Goal: Submit feedback/report problem: Submit feedback/report problem

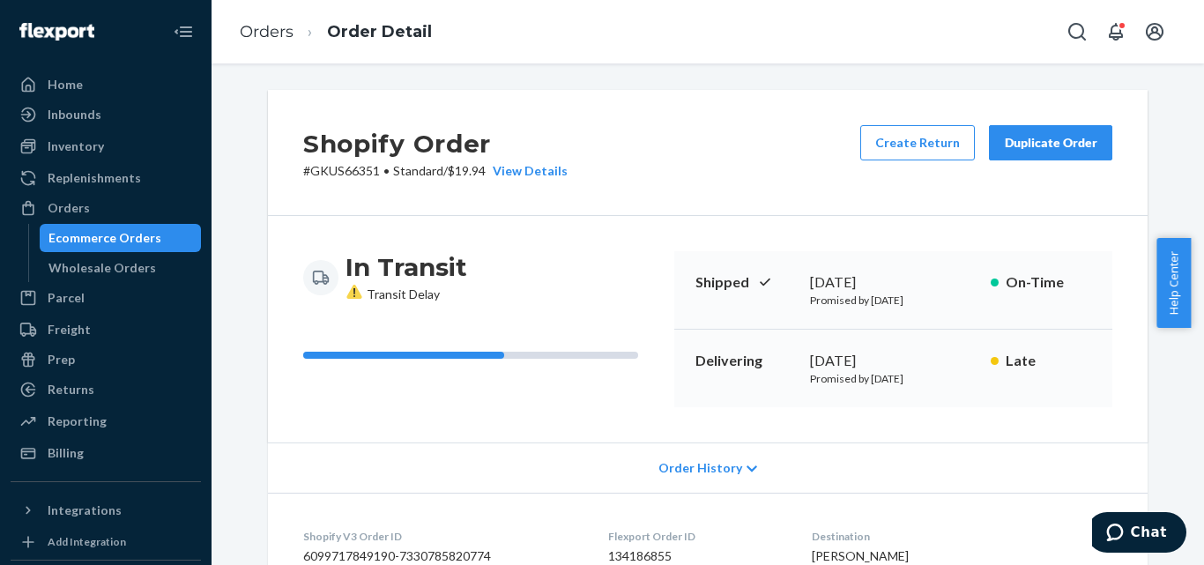
click at [125, 243] on div "Ecommerce Orders" at bounding box center [104, 238] width 113 height 18
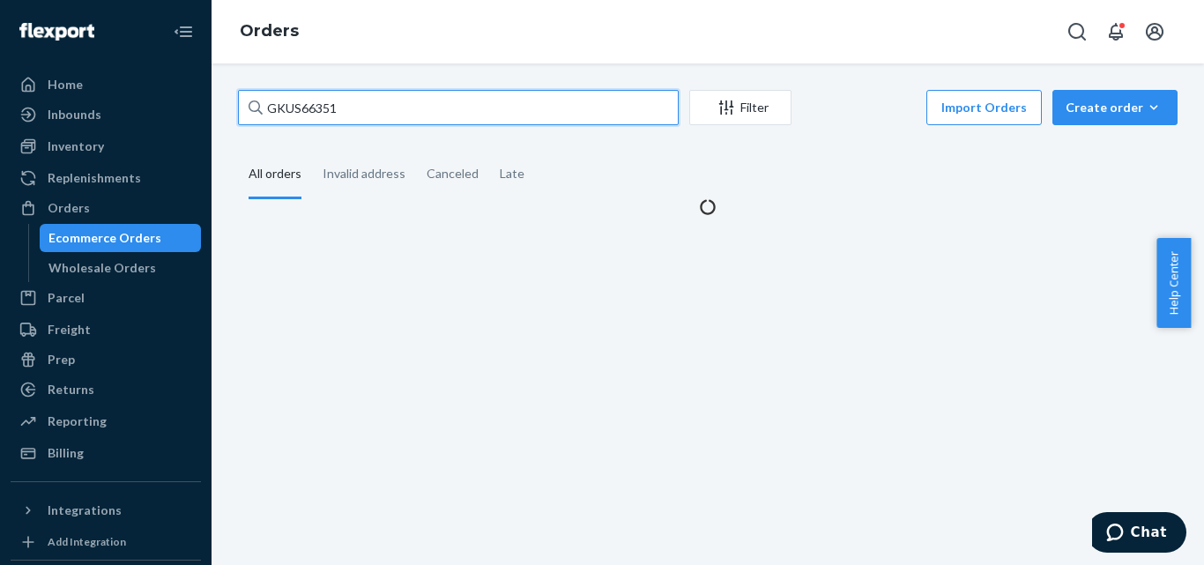
click at [365, 115] on input "GKUS66351" at bounding box center [458, 107] width 441 height 35
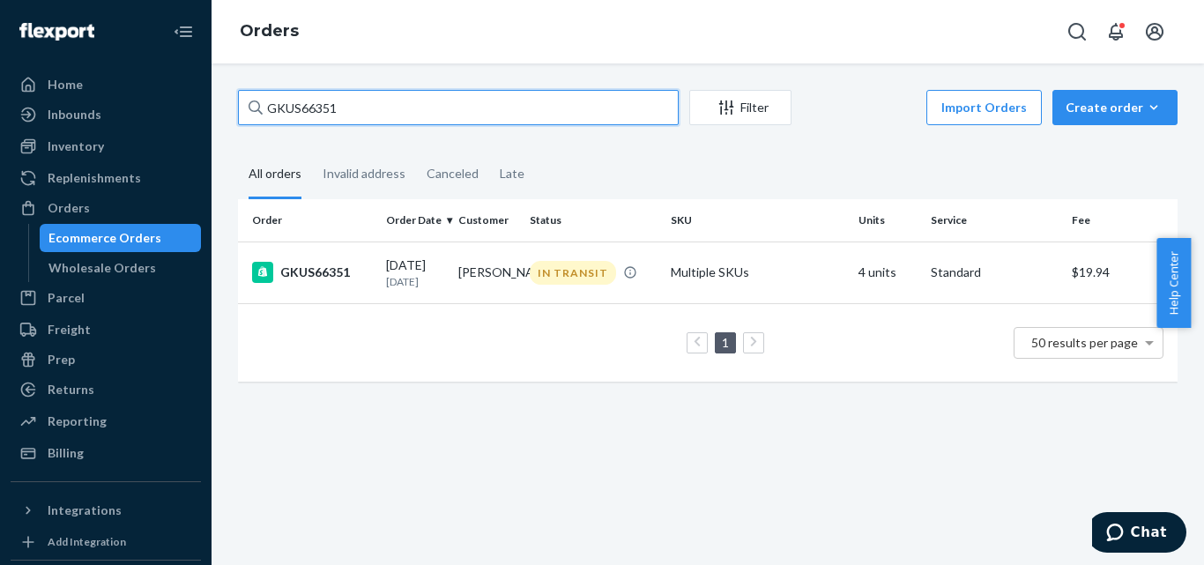
paste input "607"
type input "GKUS66607"
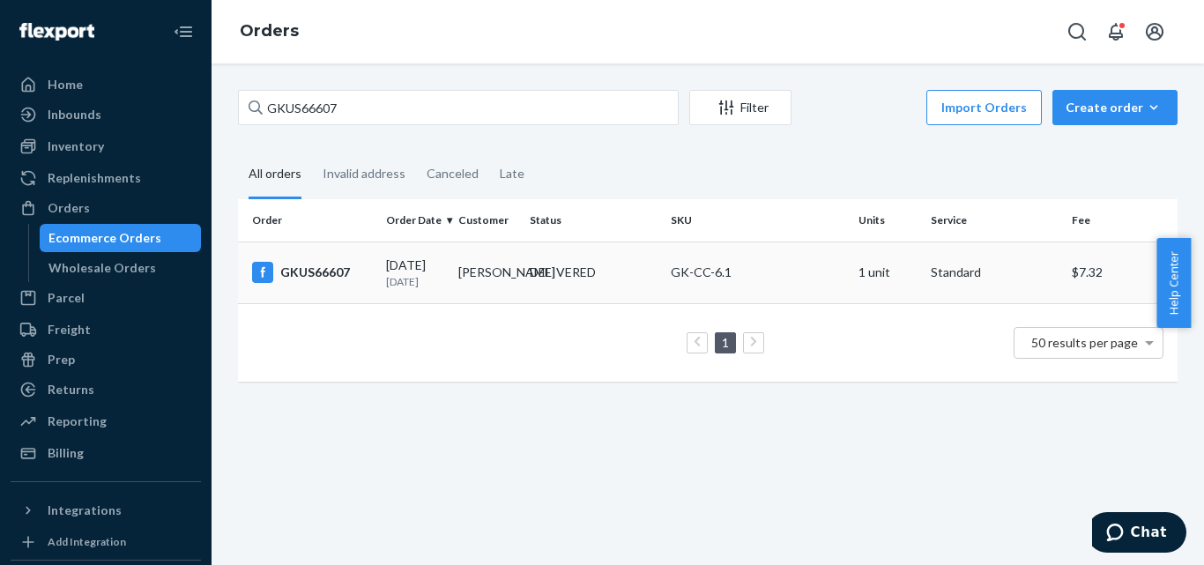
click at [328, 264] on div "GKUS66607" at bounding box center [312, 272] width 120 height 21
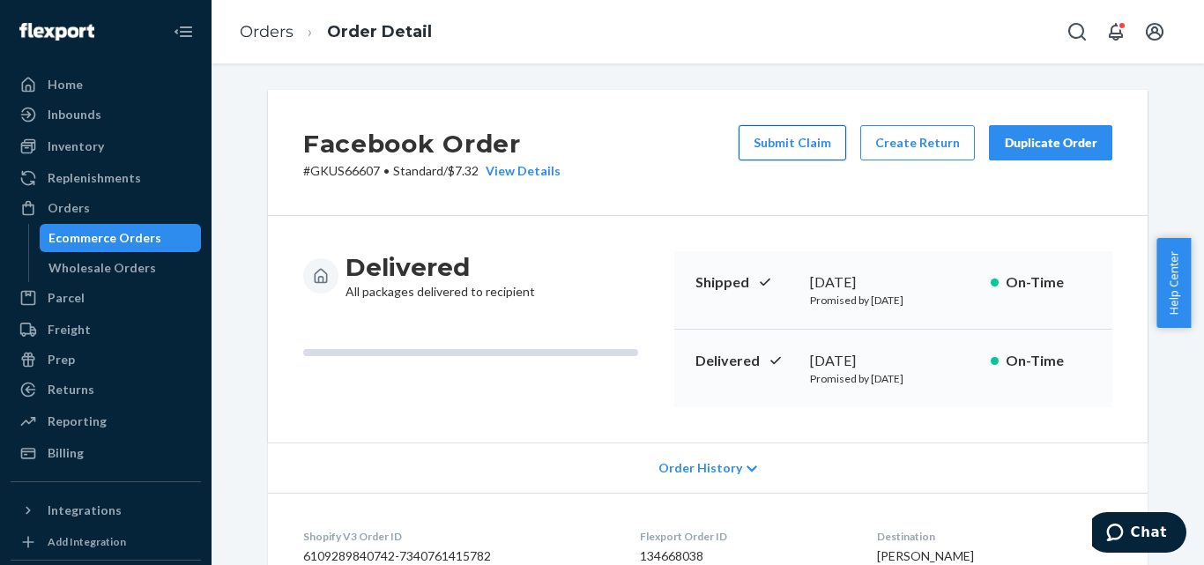
click at [774, 145] on button "Submit Claim" at bounding box center [791, 142] width 107 height 35
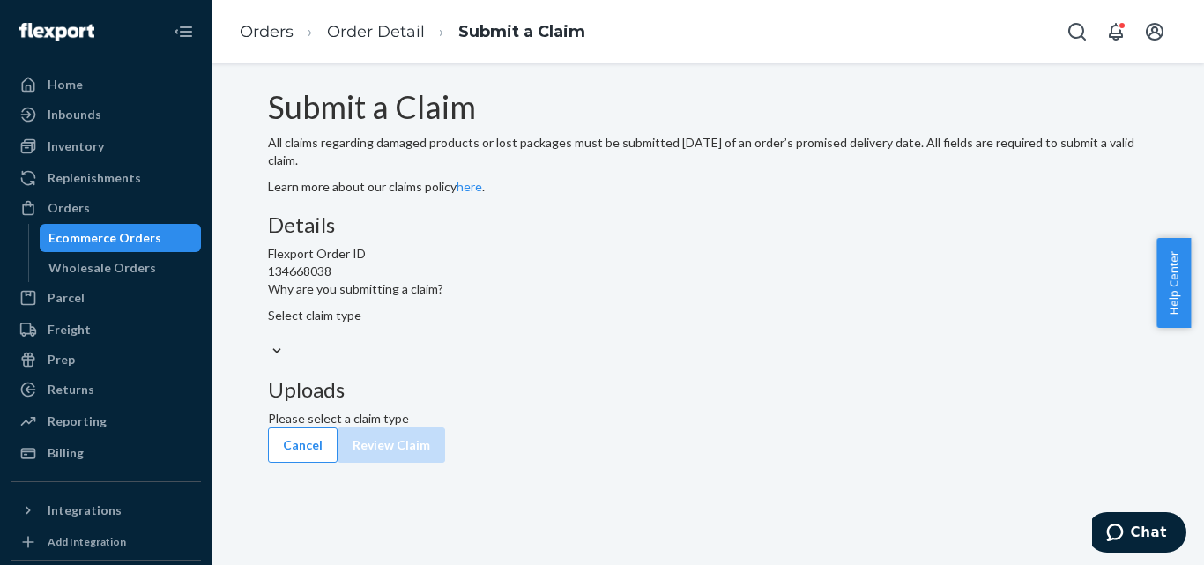
click at [547, 342] on div "Select claim type" at bounding box center [707, 324] width 879 height 35
click at [270, 342] on input "Why are you submitting a claim? Select claim type" at bounding box center [269, 333] width 2 height 18
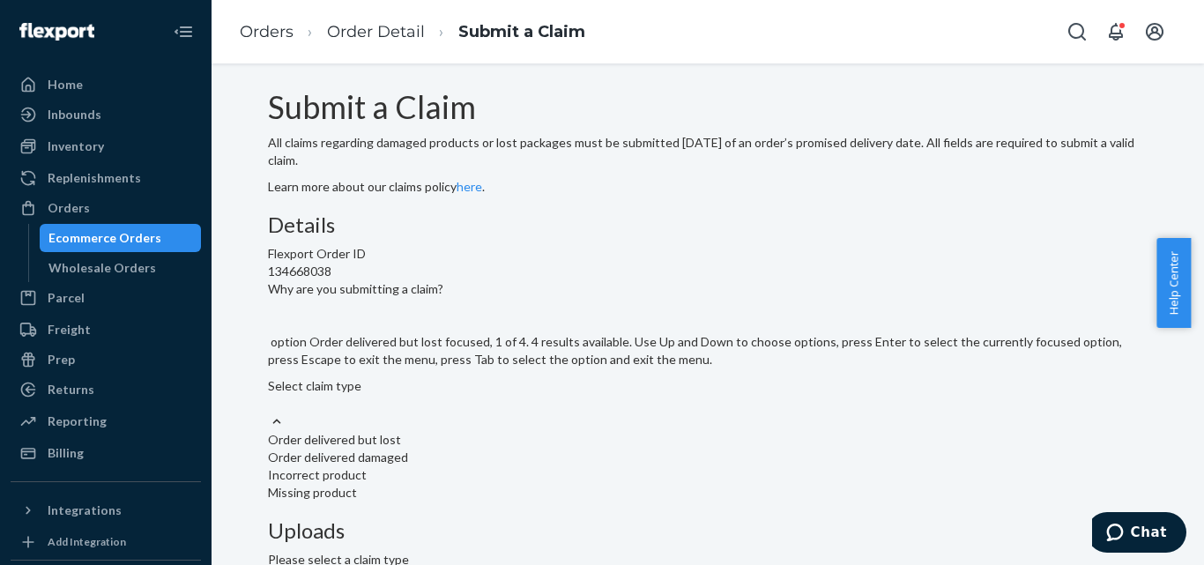
click at [547, 431] on div "Order delivered but lost" at bounding box center [707, 440] width 879 height 18
click at [270, 395] on input "Why are you submitting a claim? option Order delivered but lost focused, 1 of 4…" at bounding box center [269, 404] width 2 height 18
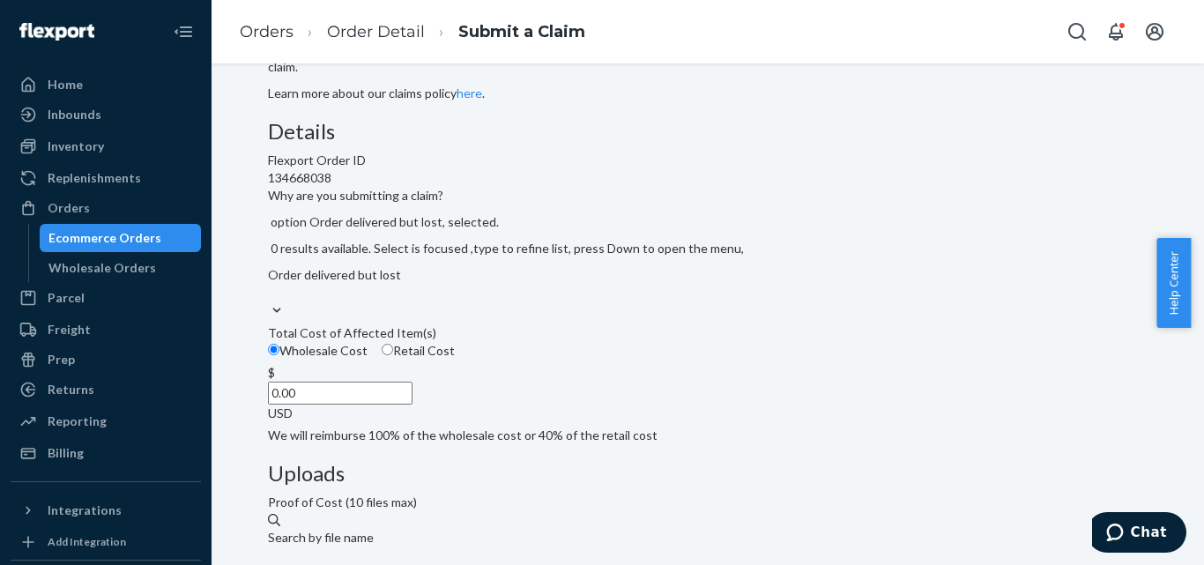
scroll to position [264, 0]
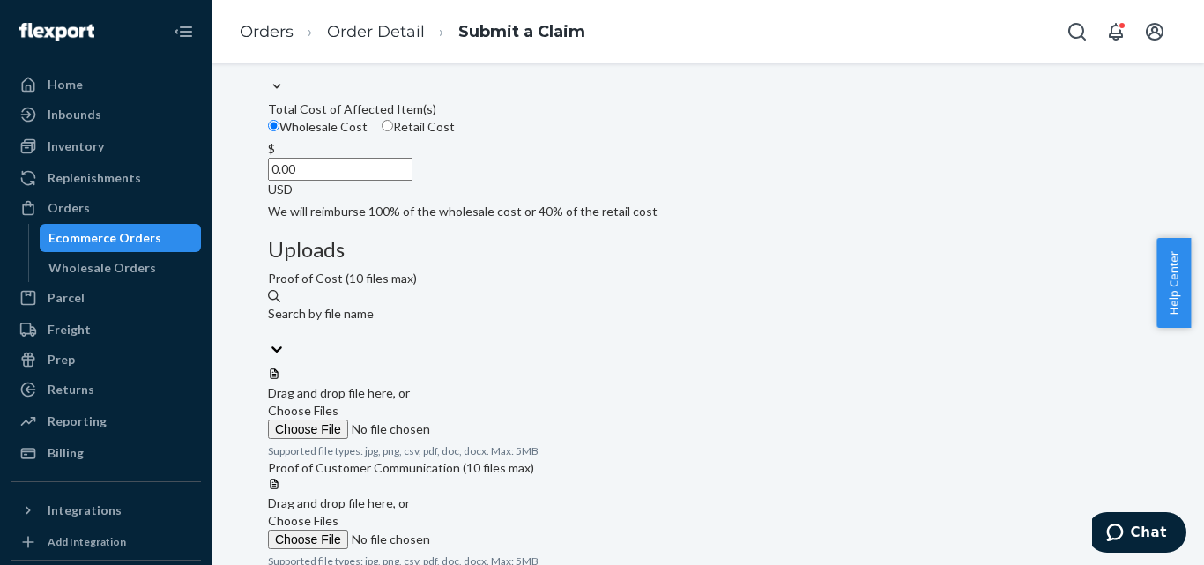
click at [1103, 199] on div "Submit a Claim All claims regarding damaged products or lost packages must be s…" at bounding box center [707, 197] width 879 height 743
click at [1141, 534] on span "Chat" at bounding box center [1148, 532] width 36 height 16
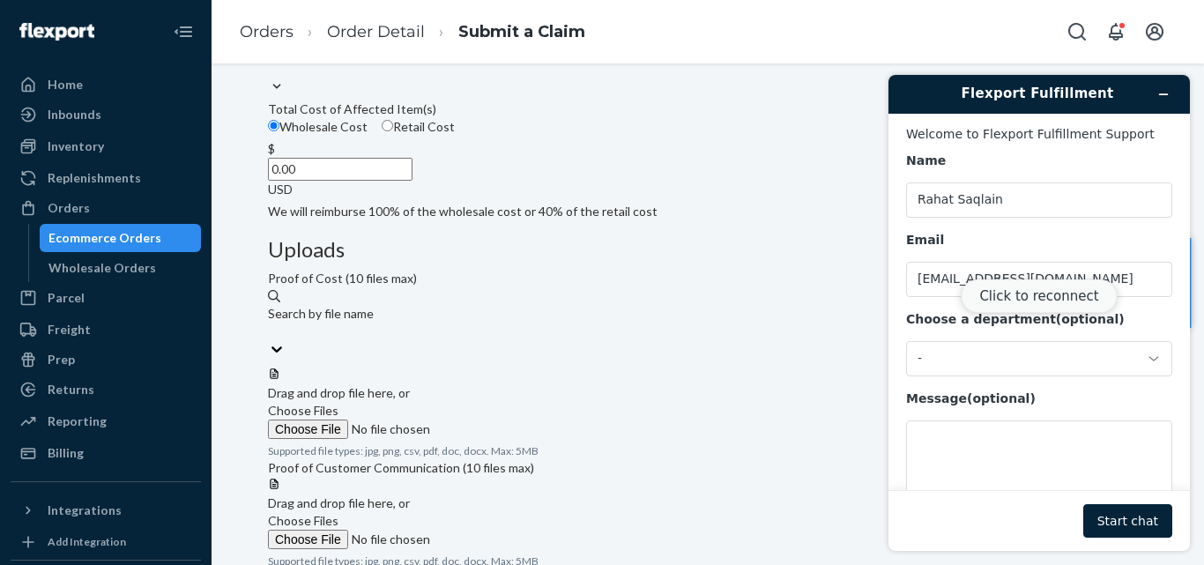
scroll to position [0, 0]
click at [1043, 301] on button "Click to reconnect" at bounding box center [1038, 295] width 156 height 33
click at [977, 452] on textarea "Message (optional)" at bounding box center [1039, 469] width 266 height 99
paste textarea "GKUS66607"
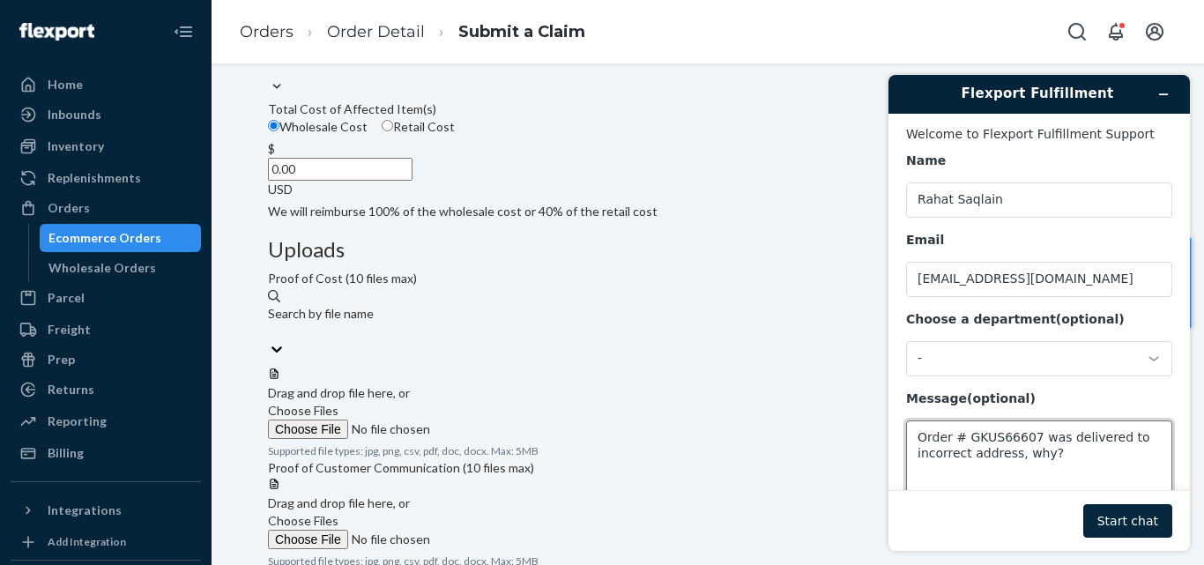
type textarea "Order # GKUS66607 was delivered to incorrect address, why?"
click at [1159, 517] on button "Start chat" at bounding box center [1127, 520] width 89 height 33
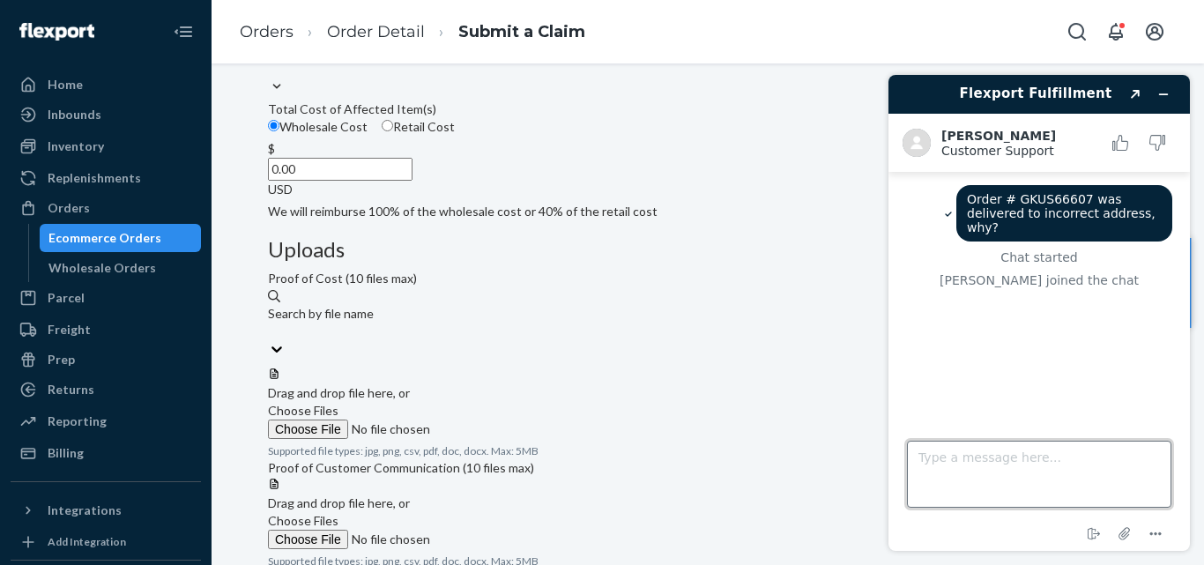
click at [1027, 464] on textarea "Type a message here..." at bounding box center [1039, 474] width 264 height 67
type textarea "v"
drag, startPoint x: 1005, startPoint y: 459, endPoint x: 1742, endPoint y: 523, distance: 739.3
click html "Flexport Fulfillment Created with Sketch. [PERSON_NAME] Customer Support Custom…"
paste textarea
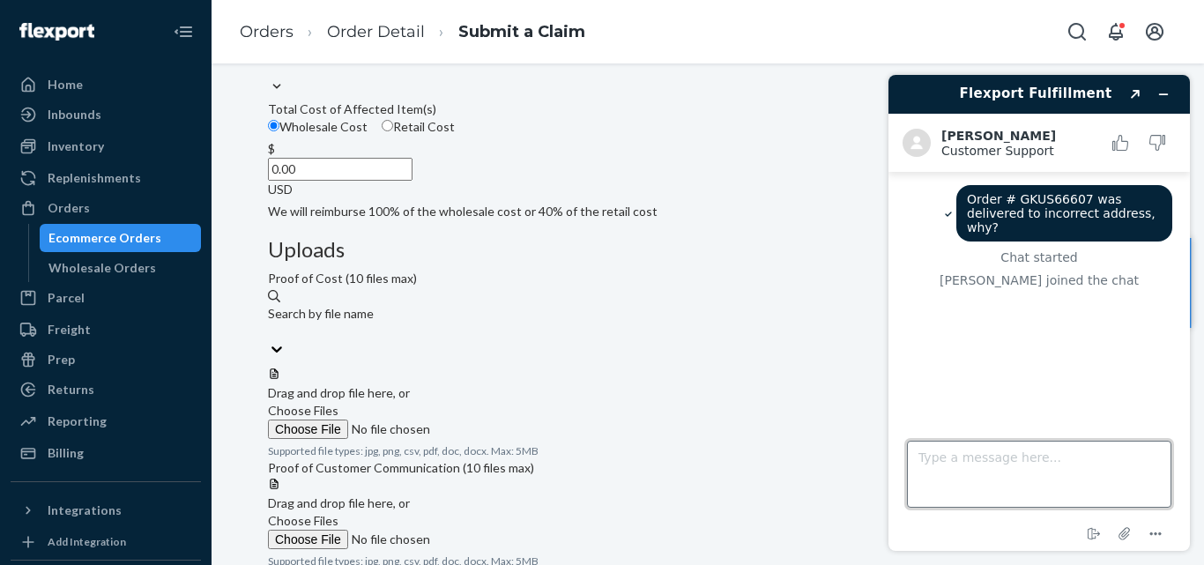
click at [971, 456] on textarea "Type a message here..." at bounding box center [1039, 474] width 264 height 67
click at [614, 220] on div "Details Flexport Order ID 134668038 Why are you submitting a claim? Order deliv…" at bounding box center [707, 84] width 879 height 271
click at [1120, 530] on icon "Attach file" at bounding box center [1124, 533] width 33 height 33
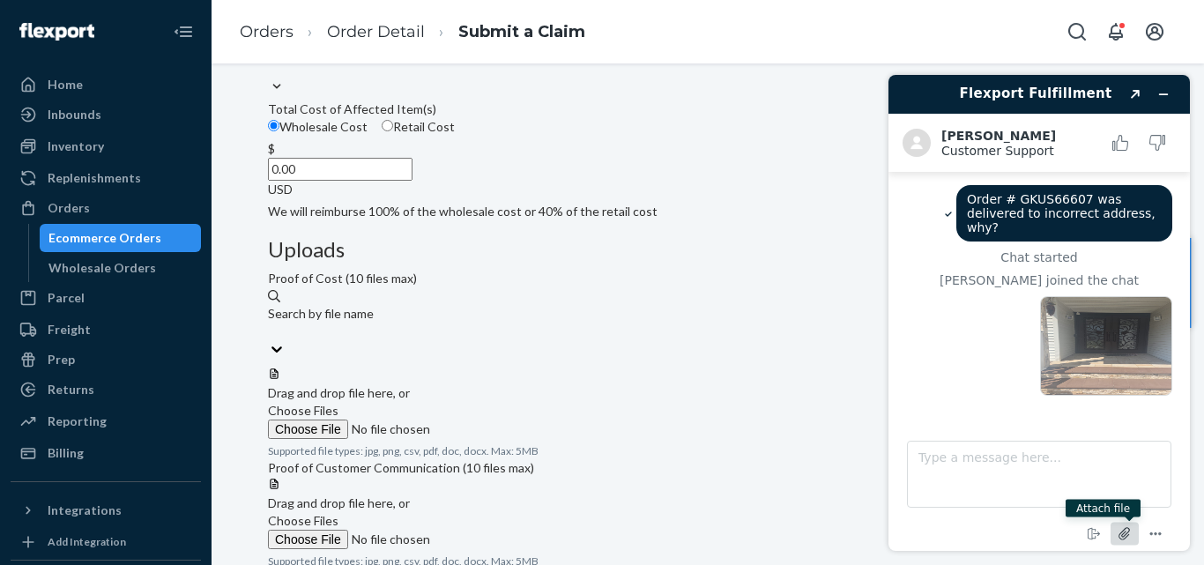
click at [1127, 533] on icon "Attach file" at bounding box center [1124, 534] width 14 height 14
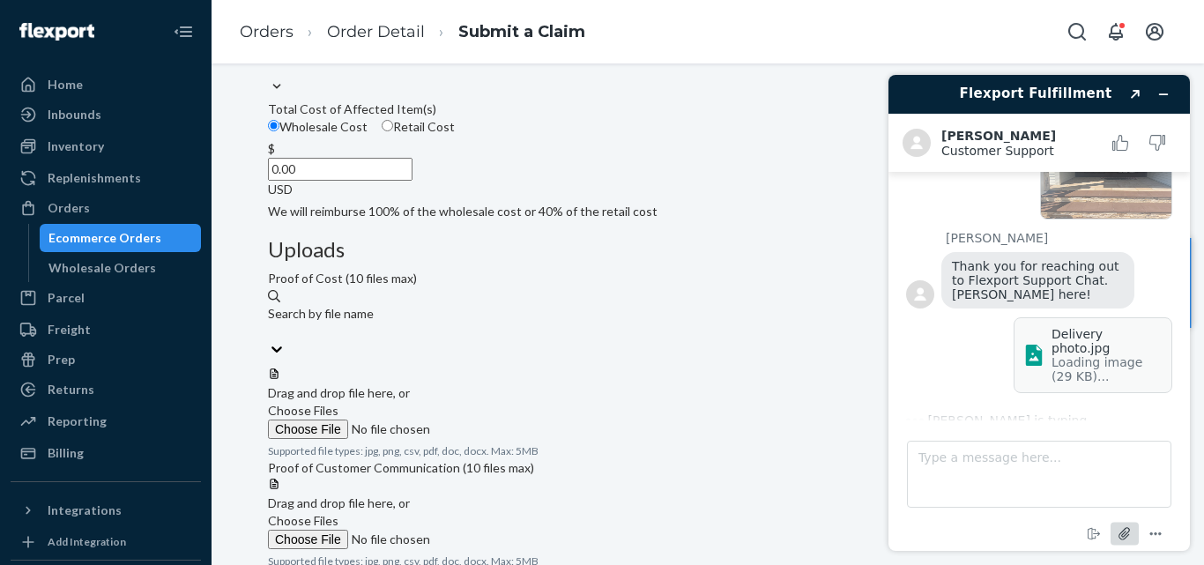
scroll to position [210, 0]
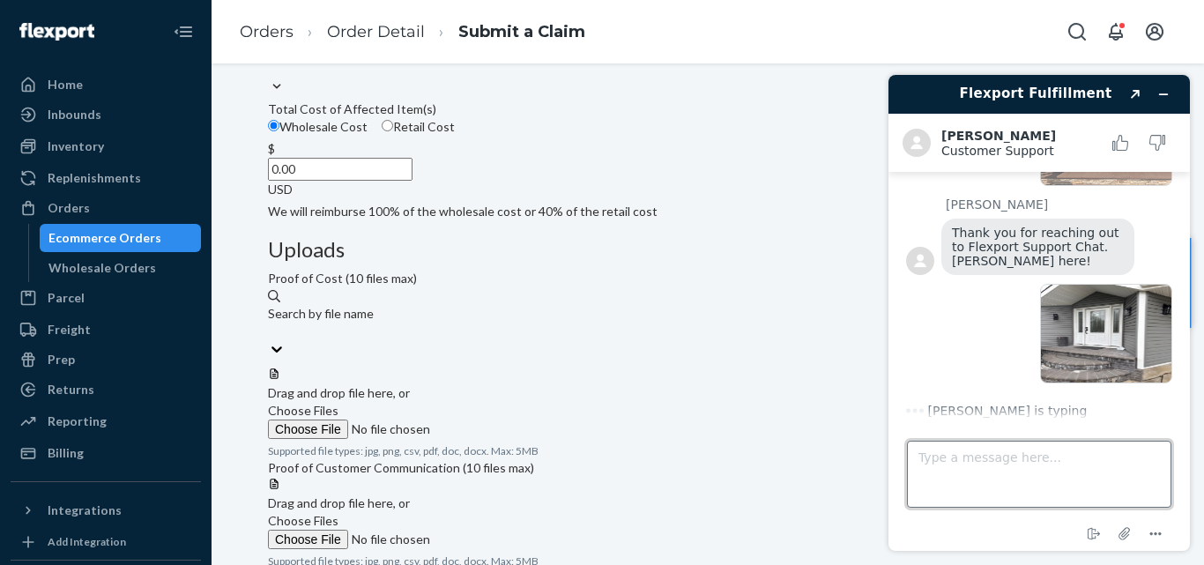
click at [971, 455] on textarea "Type a message here..." at bounding box center [1039, 474] width 264 height 67
type textarea "C"
click at [970, 374] on div at bounding box center [1039, 336] width 266 height 104
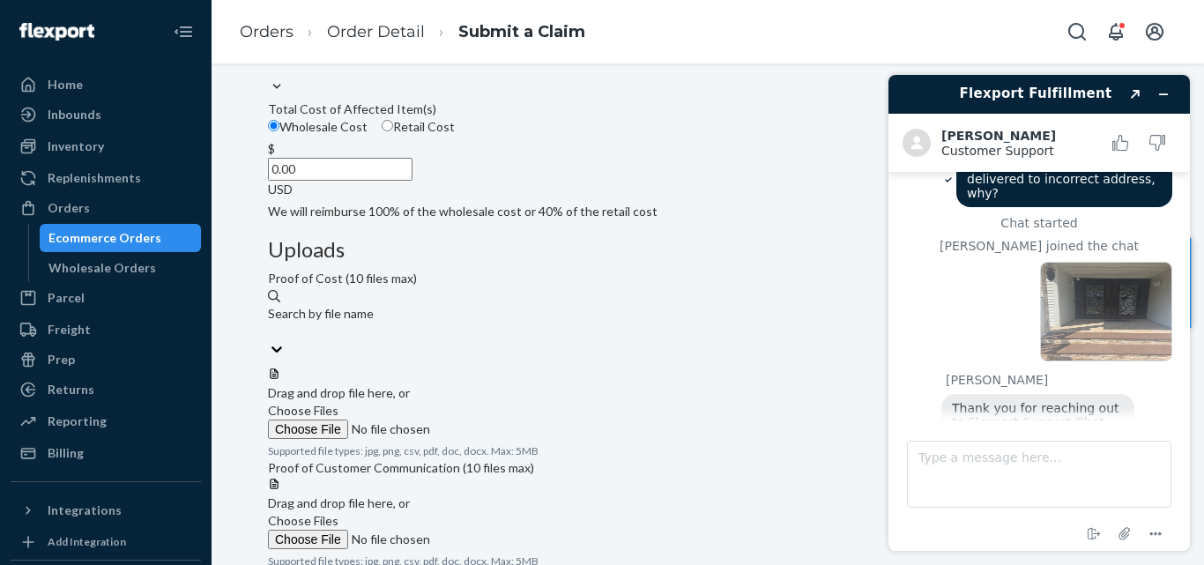
scroll to position [33, 0]
drag, startPoint x: 1087, startPoint y: 308, endPoint x: 1114, endPoint y: 388, distance: 83.6
click at [1169, 393] on main "Order # GKUS66607 was delivered to incorrect address, why? Chat started [PERSON…" at bounding box center [1041, 296] width 288 height 248
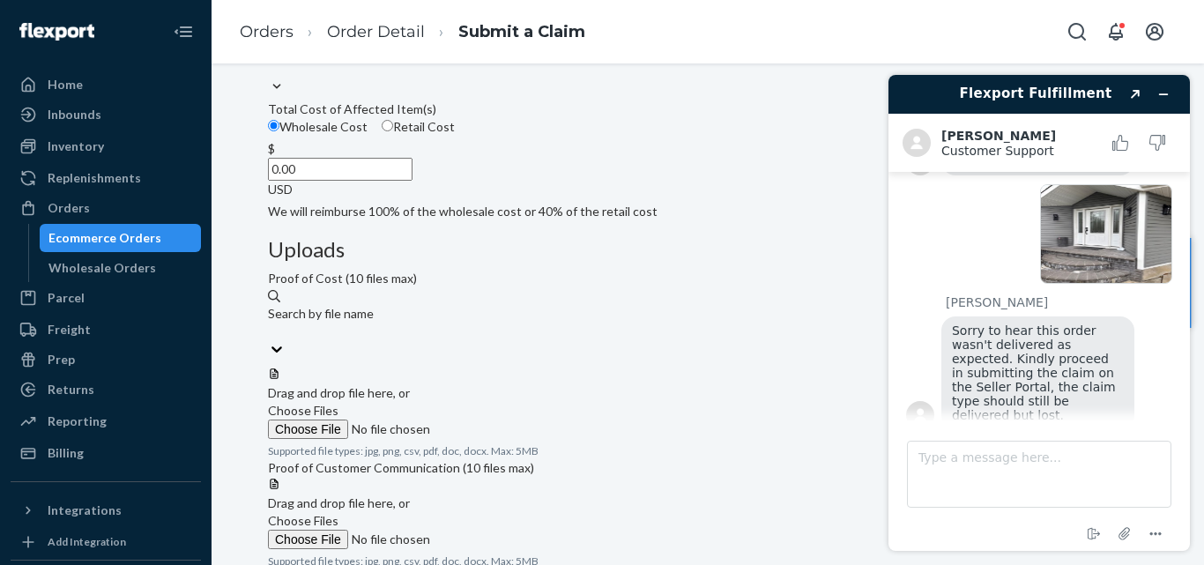
scroll to position [314, 0]
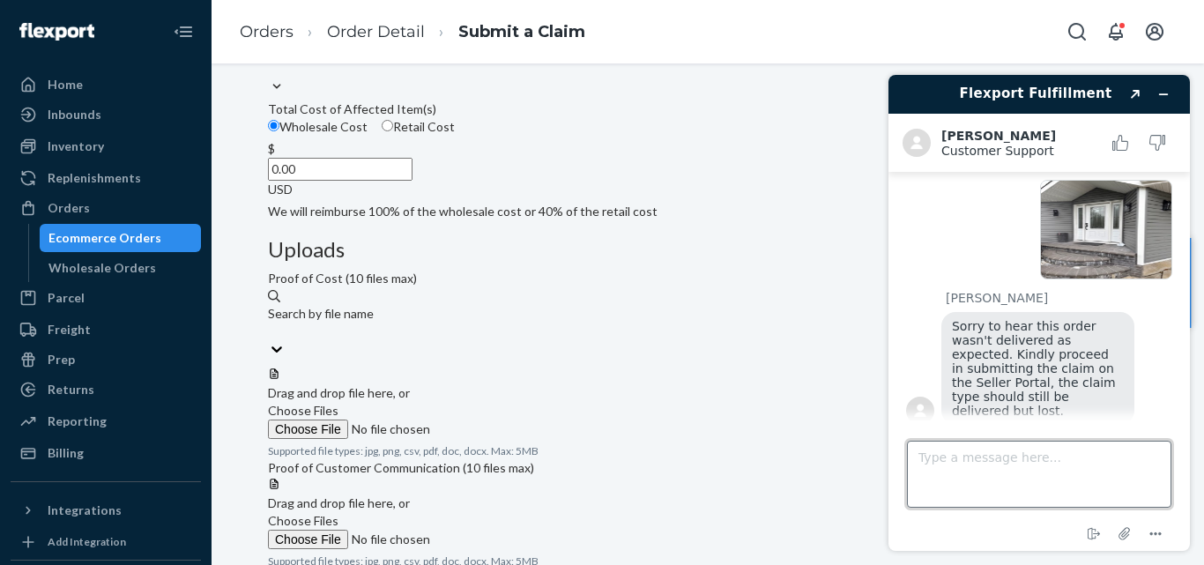
click at [964, 458] on textarea "Type a message here..." at bounding box center [1039, 474] width 264 height 67
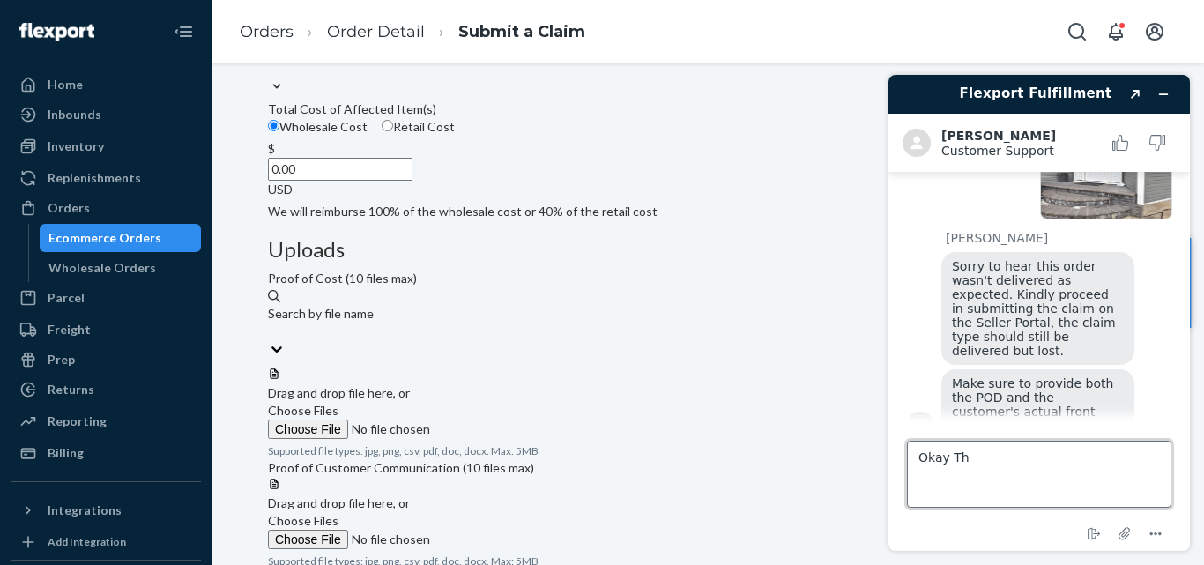
scroll to position [370, 0]
type textarea "Okay Thank you"
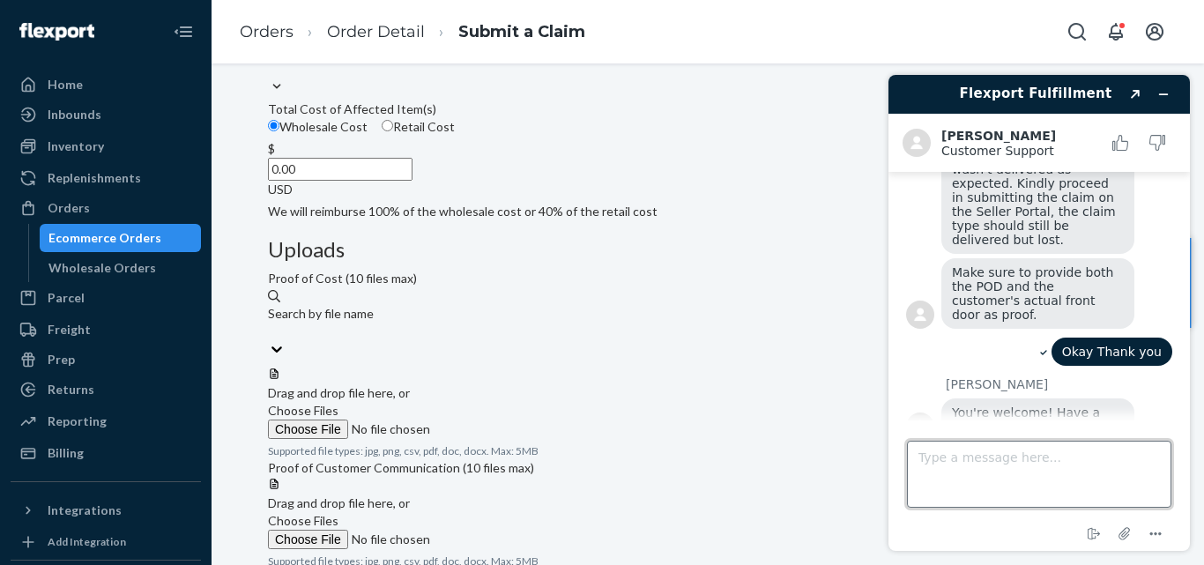
scroll to position [485, 0]
type textarea "T"
type textarea "You too [PERSON_NAME]"
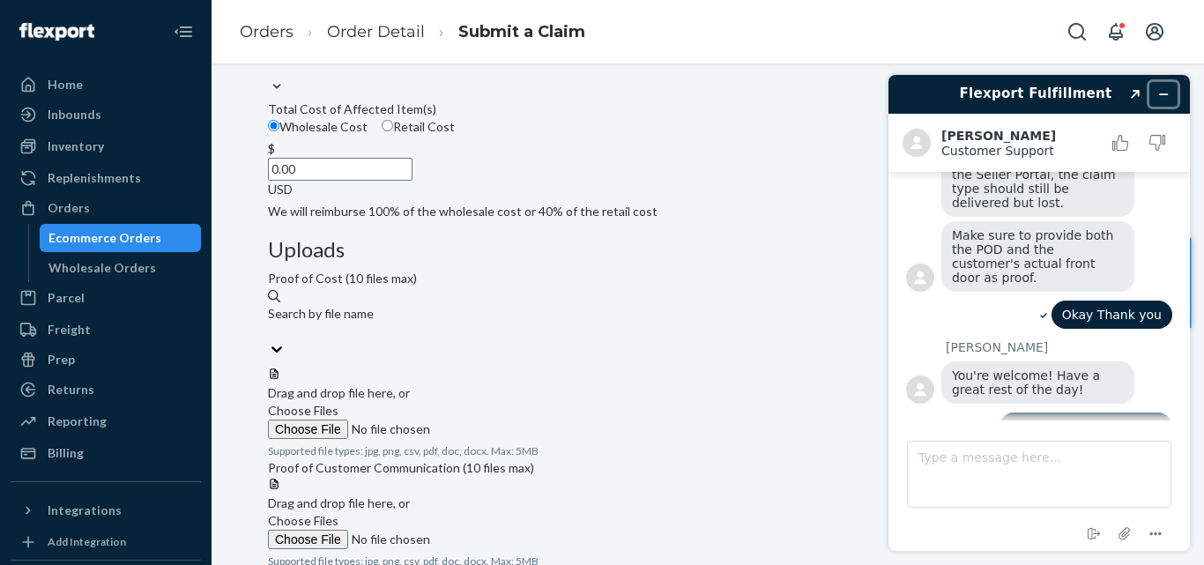
click at [1162, 93] on icon "Minimize widget" at bounding box center [1163, 94] width 12 height 12
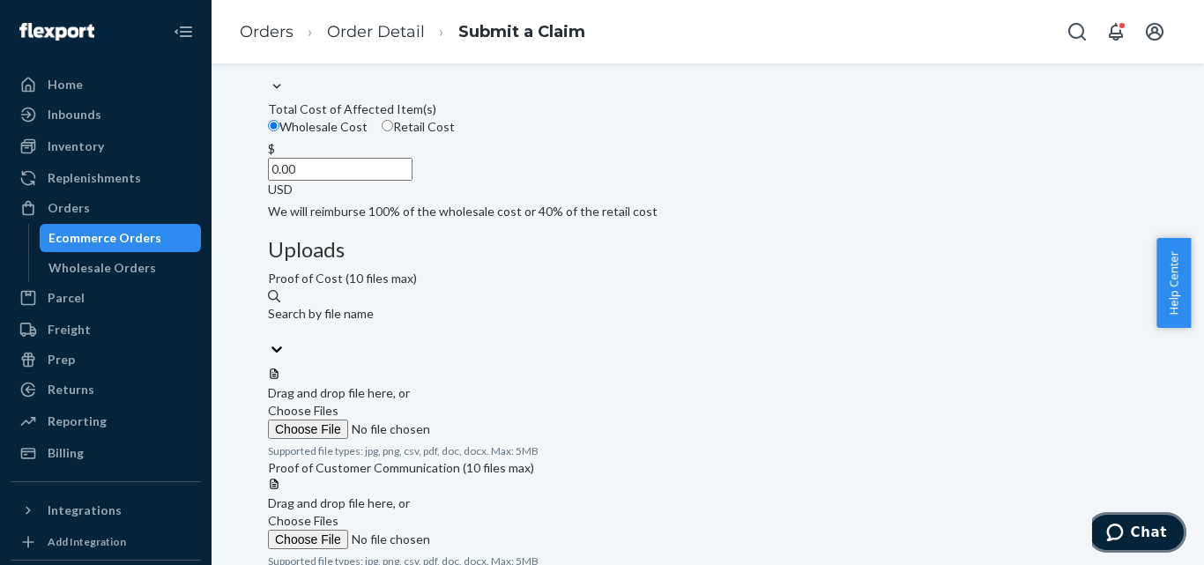
scroll to position [328, 0]
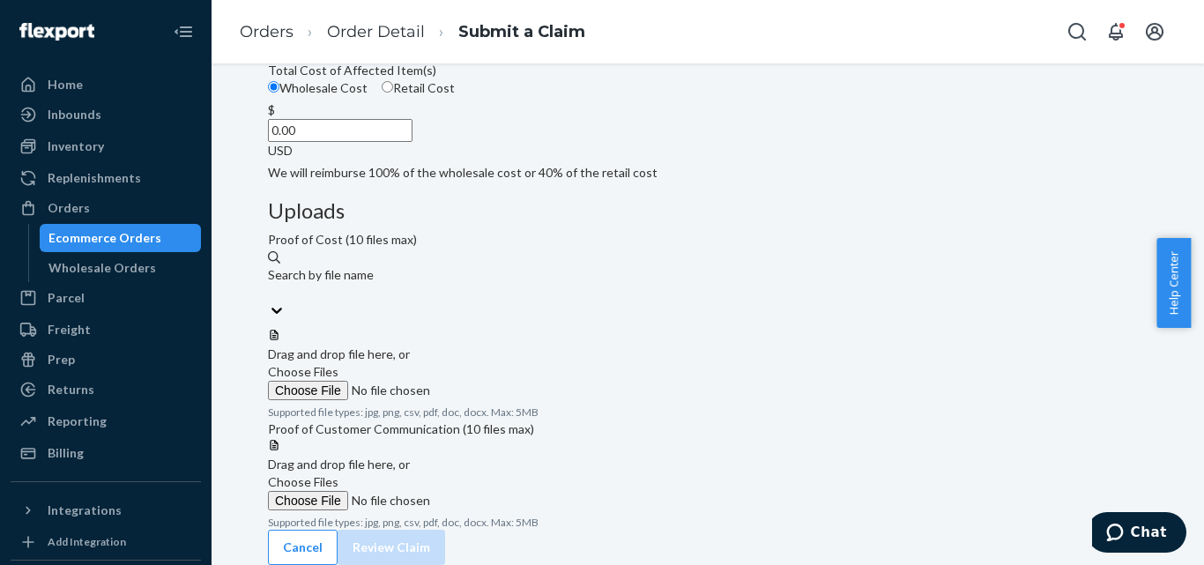
click at [508, 473] on label "Choose Files" at bounding box center [388, 491] width 240 height 37
click at [508, 491] on input "Choose Files" at bounding box center [388, 500] width 240 height 19
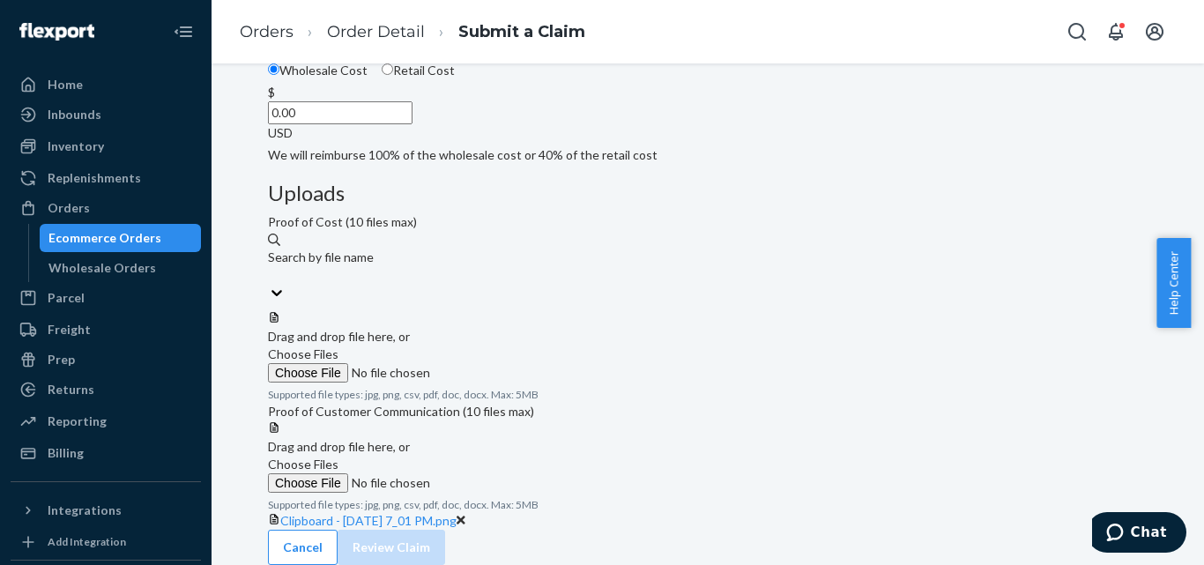
click at [338, 456] on span "Choose Files" at bounding box center [303, 463] width 70 height 15
click at [508, 473] on input "Choose Files" at bounding box center [388, 482] width 240 height 19
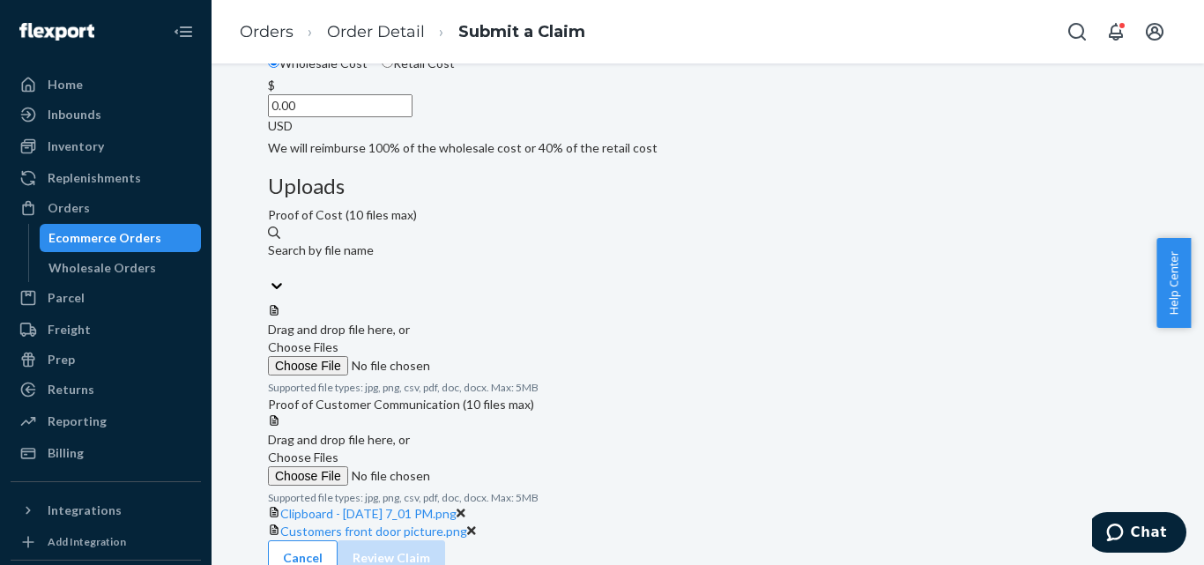
scroll to position [416, 0]
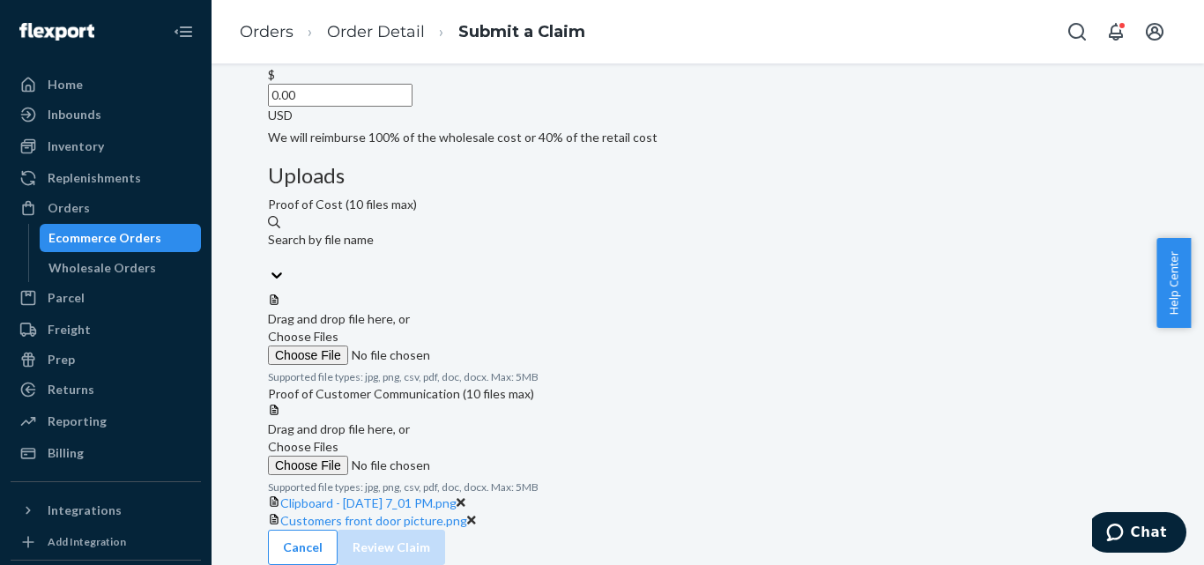
click at [338, 439] on span "Choose Files" at bounding box center [303, 446] width 70 height 15
click at [508, 456] on input "Choose Files" at bounding box center [388, 465] width 240 height 19
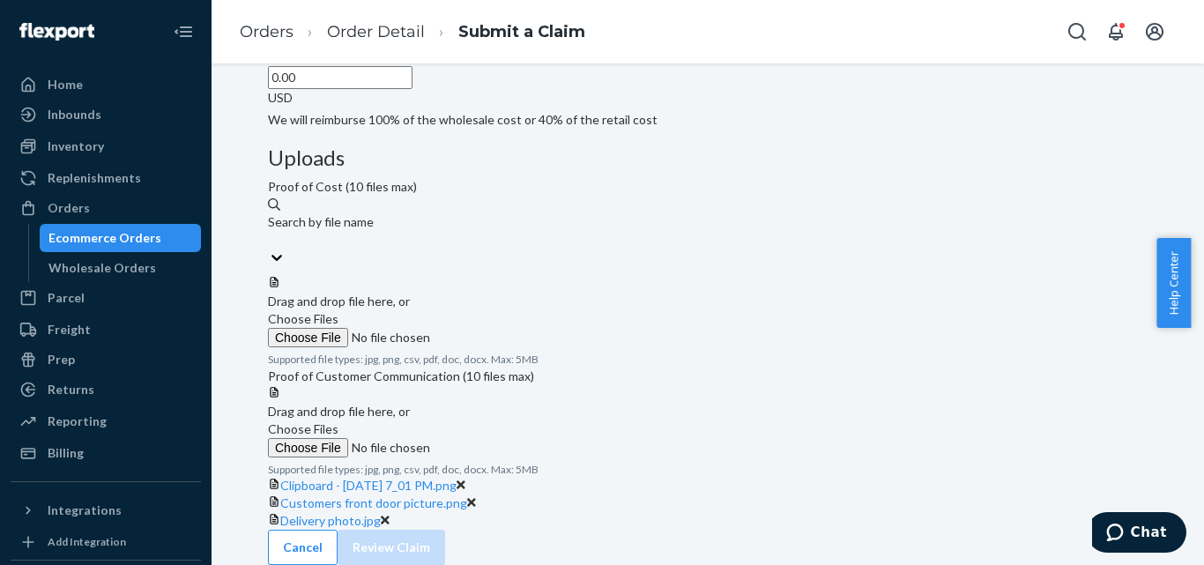
scroll to position [328, 0]
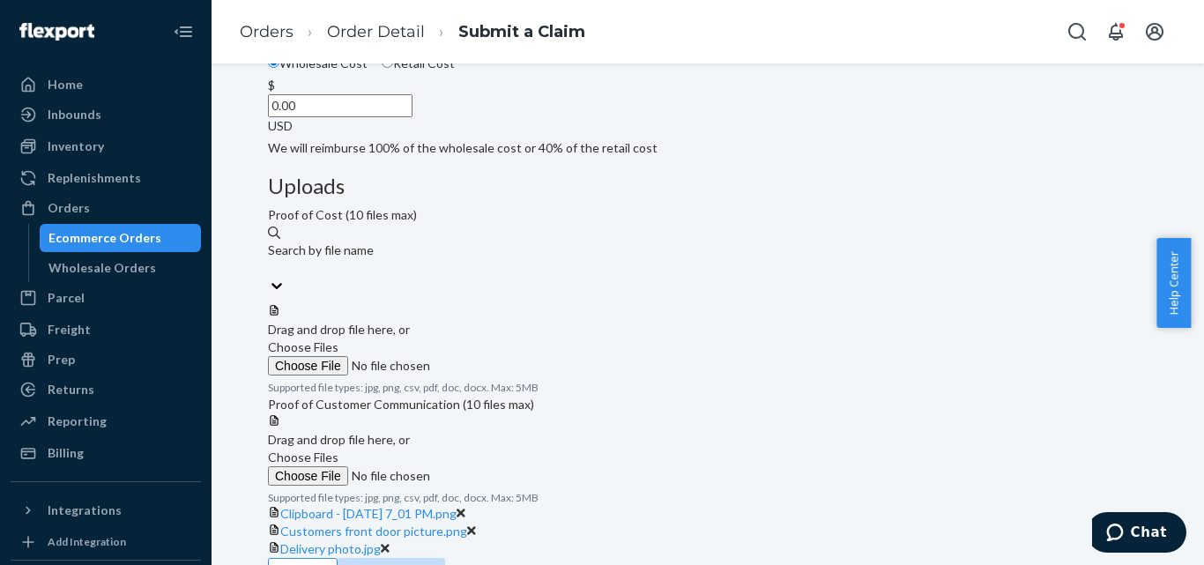
click at [393, 68] on input "Retail Cost" at bounding box center [387, 61] width 11 height 11
radio input "true"
click at [412, 117] on input "0.00" at bounding box center [340, 105] width 145 height 23
drag, startPoint x: 555, startPoint y: 221, endPoint x: 544, endPoint y: 220, distance: 11.5
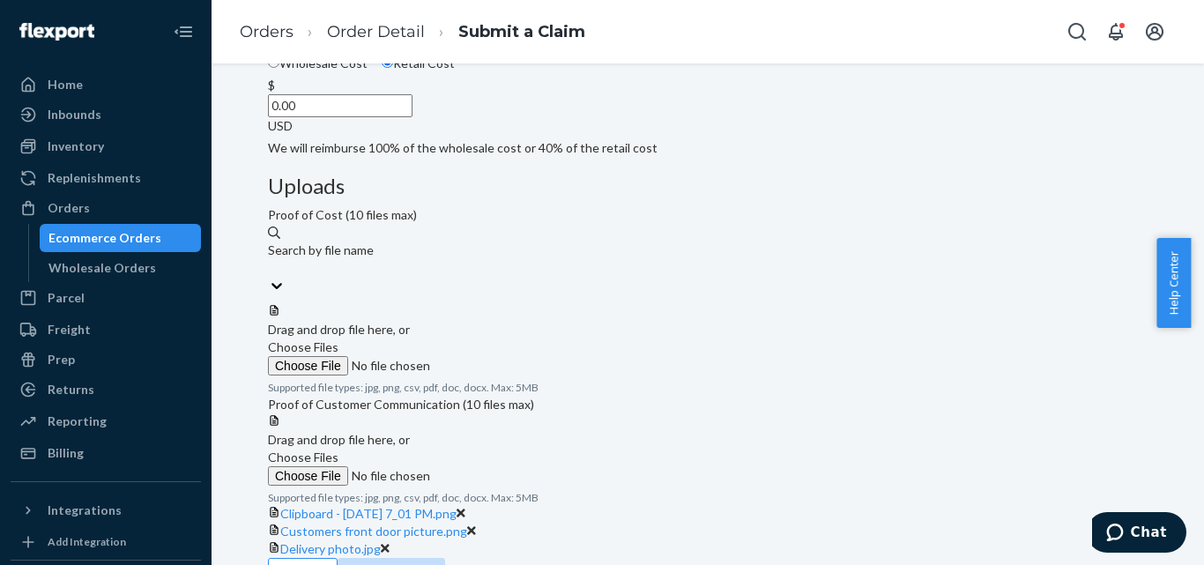
click at [412, 117] on input "0.00" at bounding box center [340, 105] width 145 height 23
click at [279, 68] on input "Wholesale Cost" at bounding box center [273, 61] width 11 height 11
radio input "true"
radio input "false"
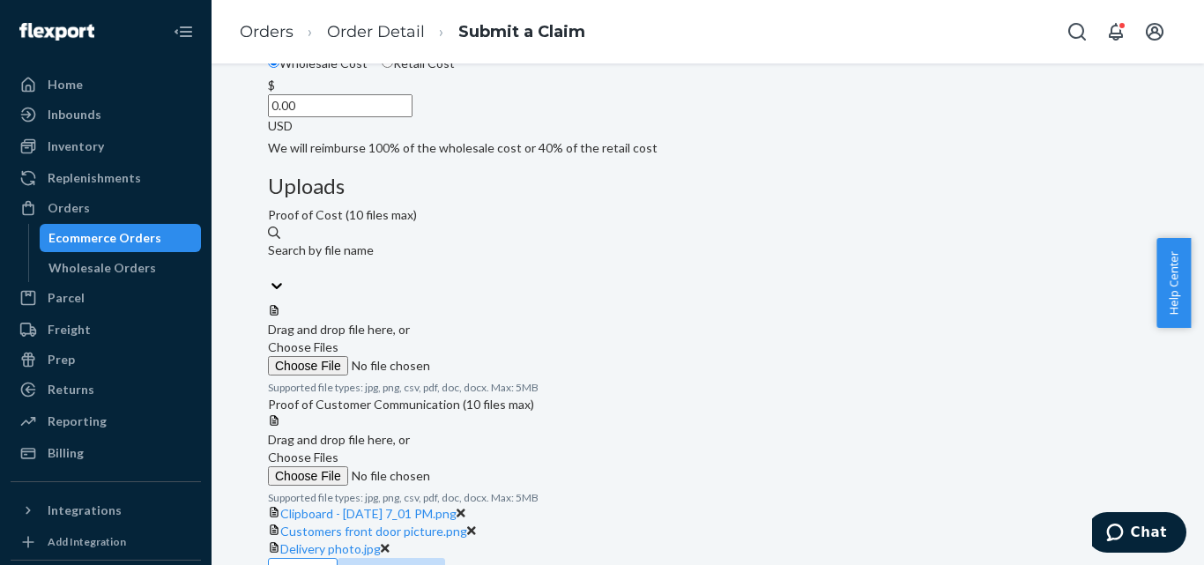
click at [412, 117] on input "0.00" at bounding box center [340, 105] width 145 height 23
type input "8.00"
type input "15.88"
click at [450, 77] on div "Wholesale Cost Retail Cost" at bounding box center [707, 66] width 893 height 22
click at [279, 68] on input "Wholesale Cost" at bounding box center [273, 61] width 11 height 11
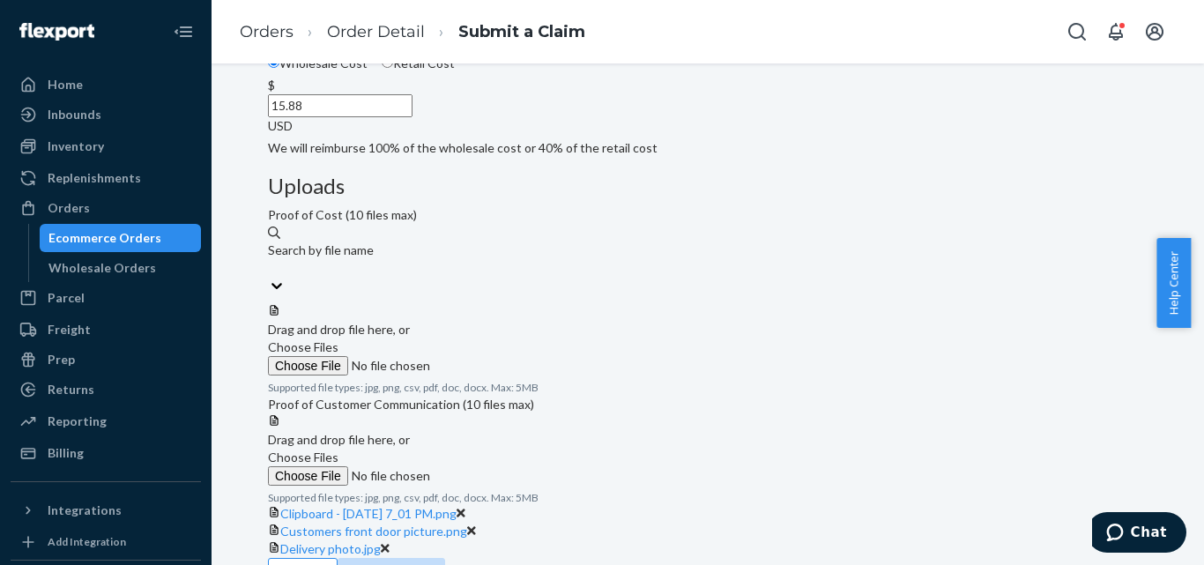
click at [393, 68] on input "Retail Cost" at bounding box center [387, 61] width 11 height 11
radio input "true"
radio input "false"
drag, startPoint x: 538, startPoint y: 224, endPoint x: 589, endPoint y: 228, distance: 51.3
click at [589, 135] on div "$ 15.88 USD" at bounding box center [707, 106] width 879 height 58
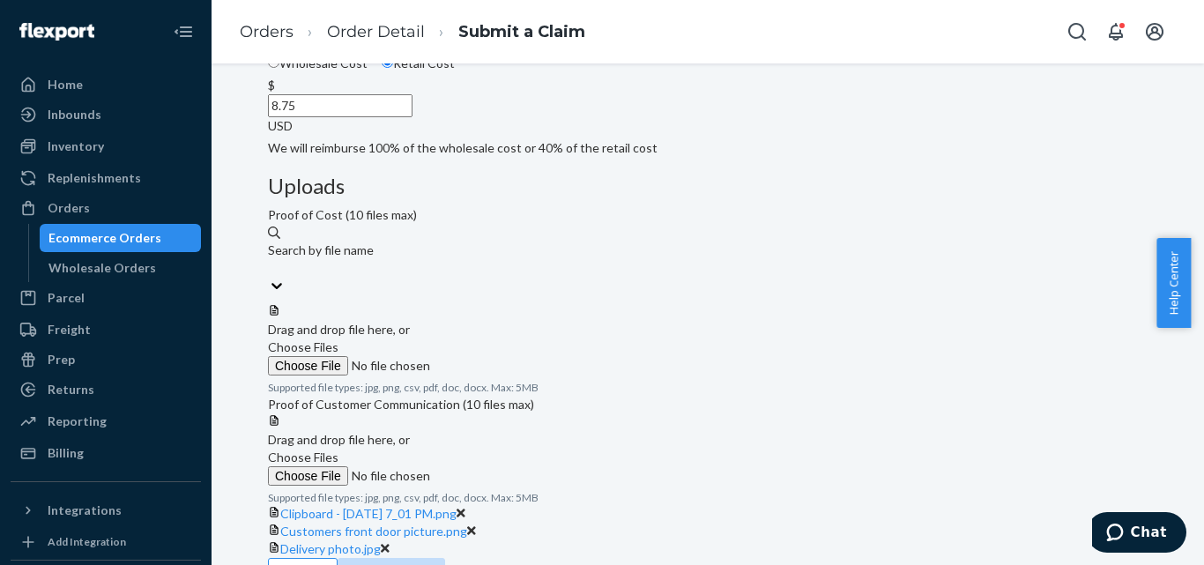
type input "8.75"
click at [583, 157] on div "Details Flexport Order ID 134668038 Why are you submitting a claim? Order deliv…" at bounding box center [707, 20] width 879 height 271
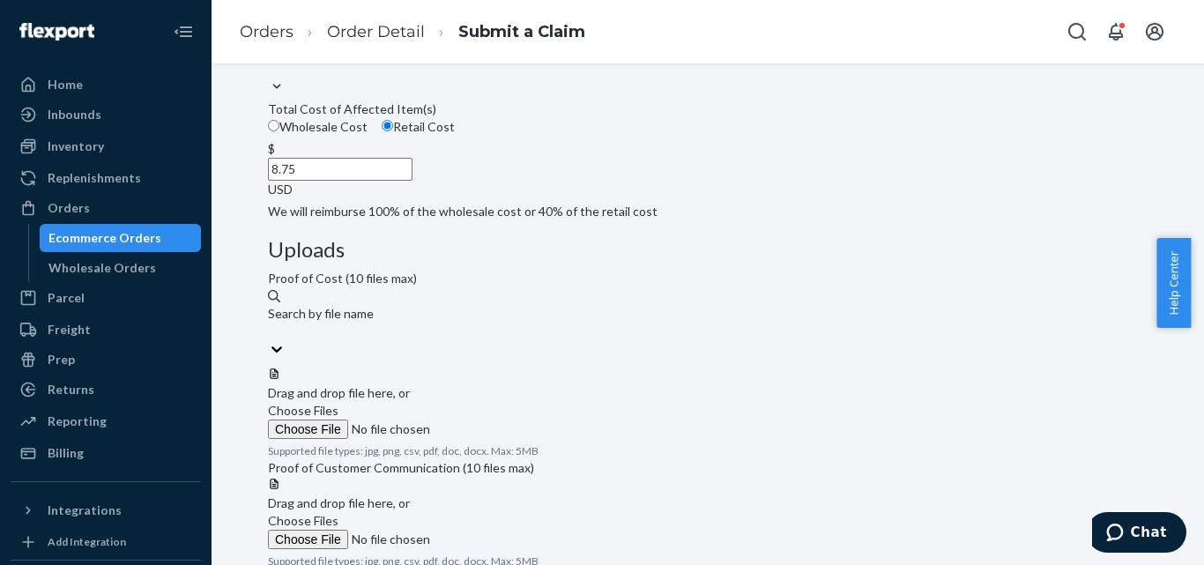
scroll to position [88, 0]
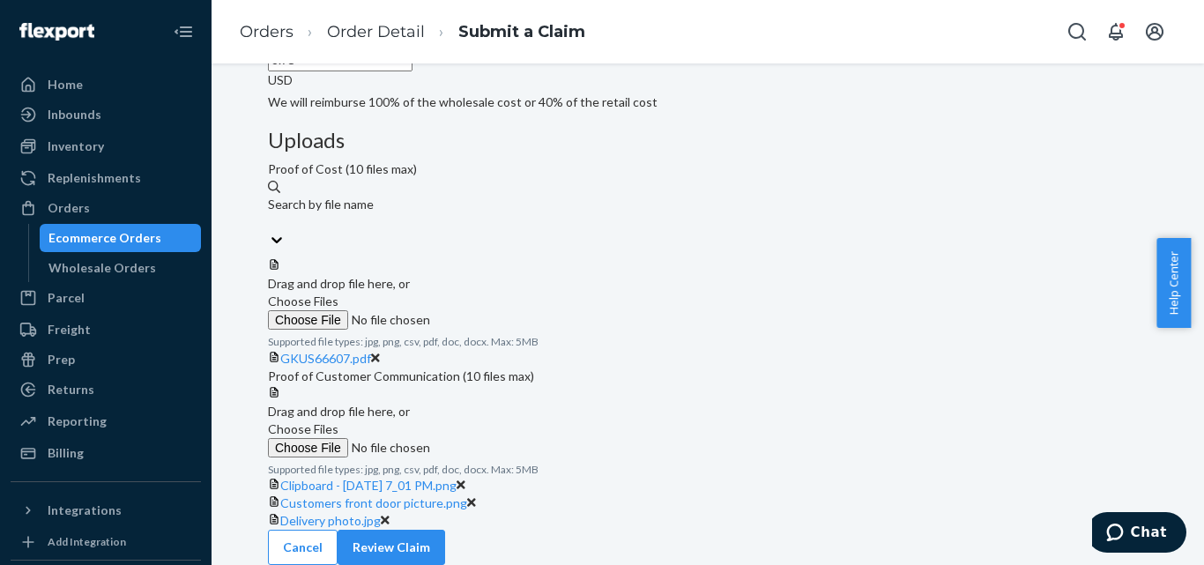
scroll to position [603, 0]
click at [445, 531] on button "Review Claim" at bounding box center [390, 547] width 107 height 35
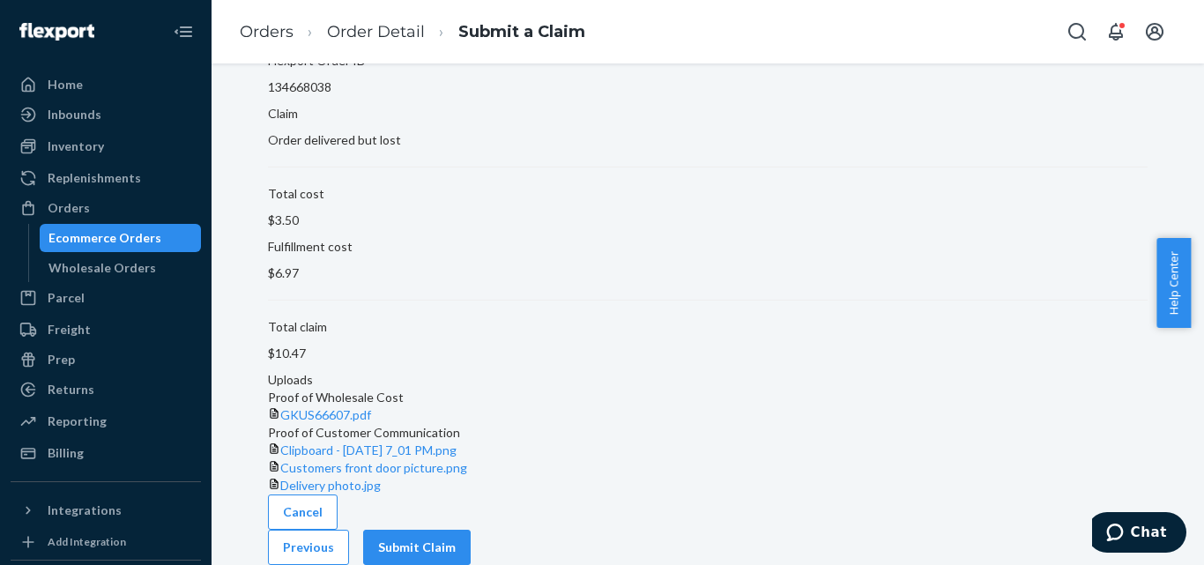
scroll to position [245, 0]
click at [471, 532] on button "Submit Claim" at bounding box center [416, 547] width 107 height 35
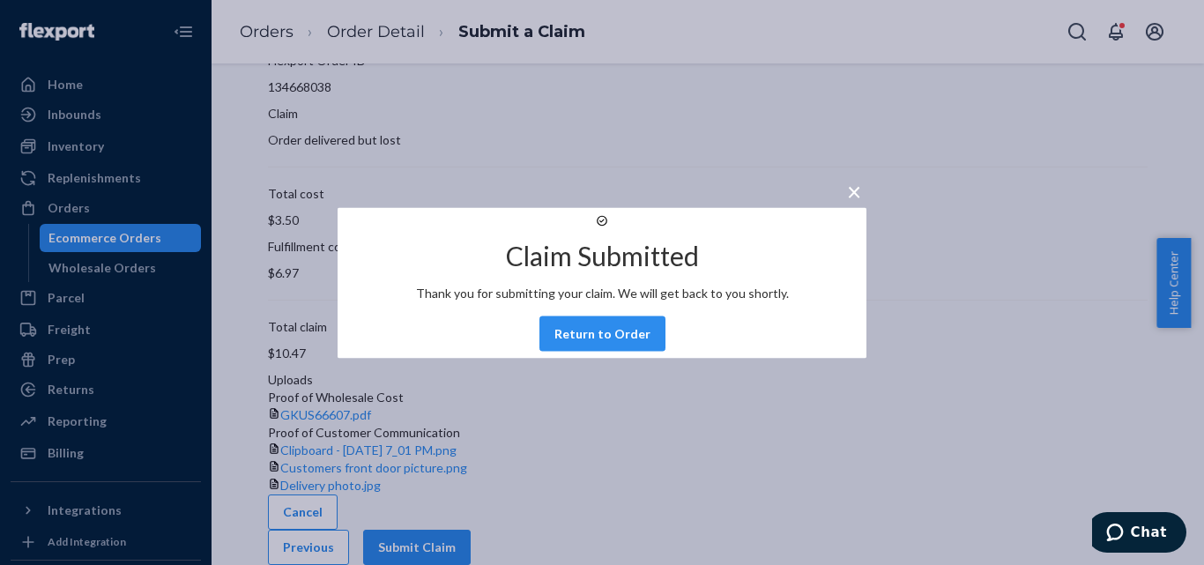
drag, startPoint x: 775, startPoint y: 146, endPoint x: 809, endPoint y: 295, distance: 152.6
click at [847, 175] on span "×" at bounding box center [854, 190] width 14 height 30
